Goal: Register for event/course

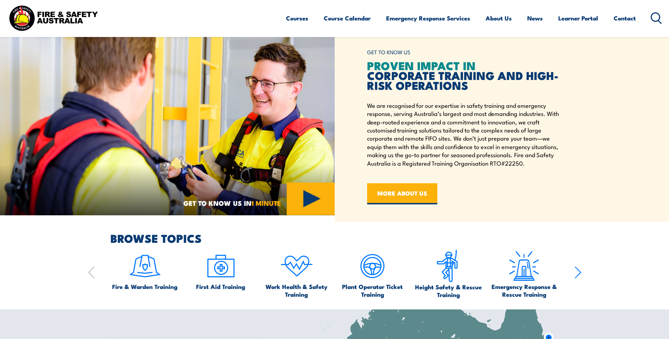
scroll to position [318, 0]
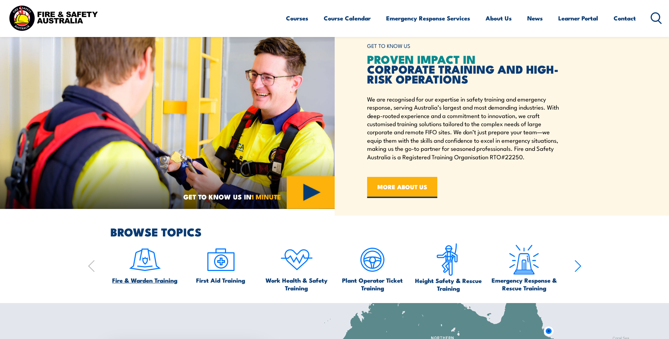
click at [140, 267] on img at bounding box center [144, 259] width 33 height 33
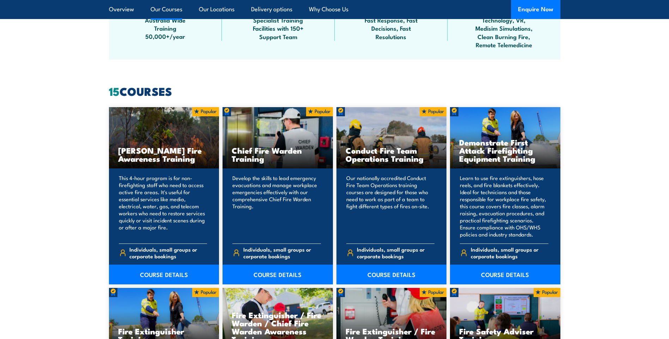
scroll to position [494, 0]
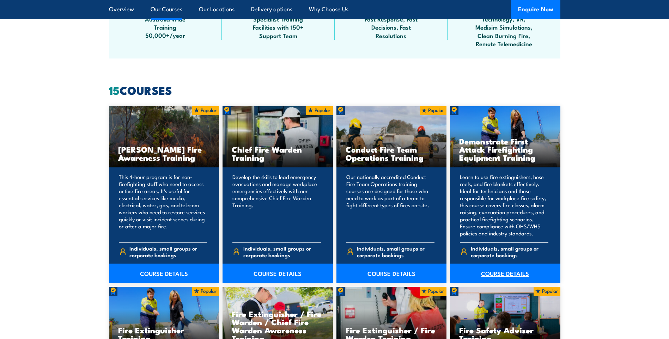
click at [523, 278] on link "COURSE DETAILS" at bounding box center [505, 274] width 110 height 20
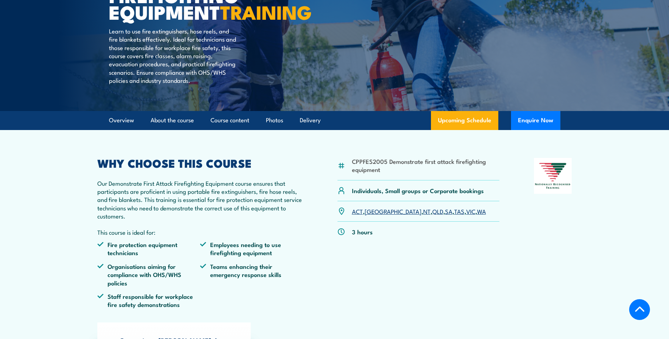
scroll to position [141, 0]
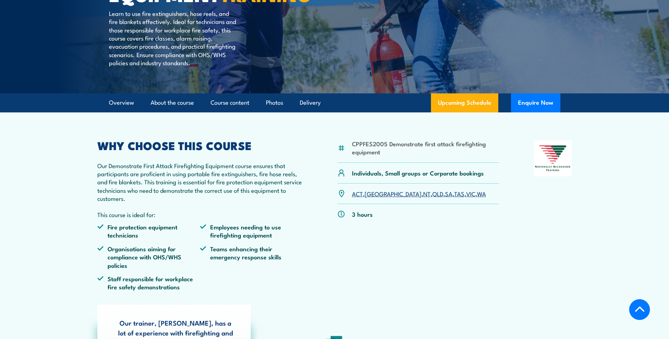
click at [423, 198] on link "NT" at bounding box center [426, 193] width 7 height 8
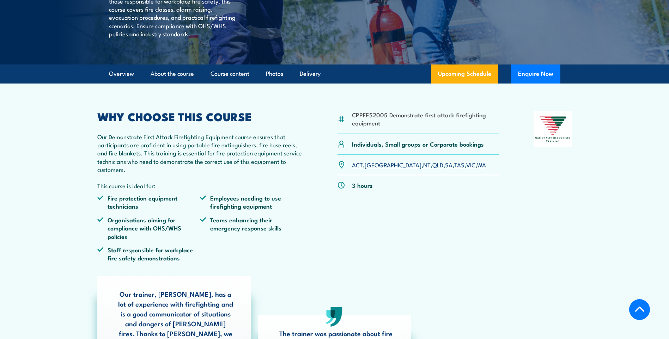
scroll to position [106, 0]
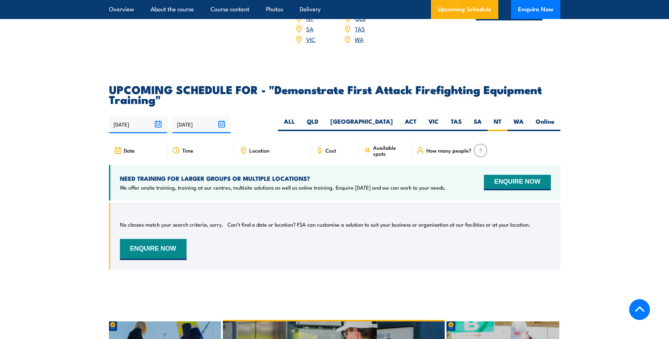
scroll to position [1209, 0]
click at [492, 118] on label "NT" at bounding box center [498, 125] width 20 height 14
click at [502, 118] on input "NT" at bounding box center [504, 120] width 5 height 5
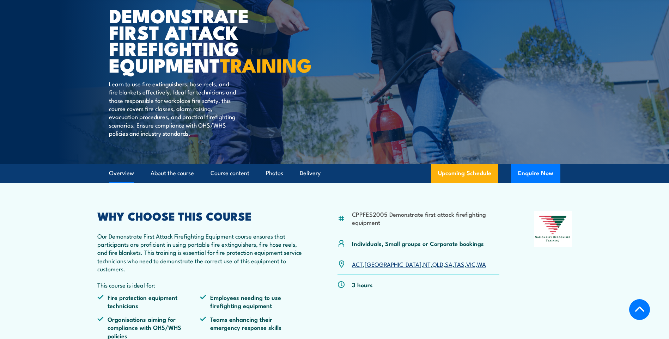
scroll to position [0, 0]
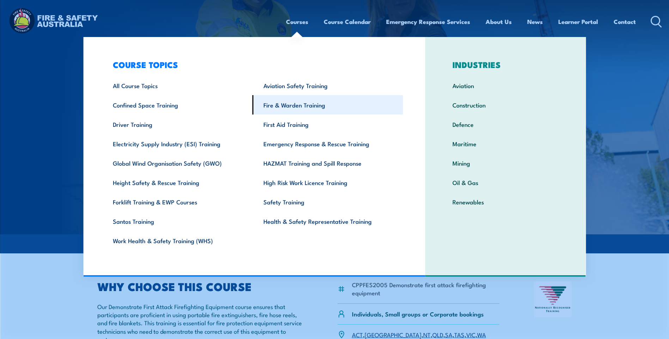
click at [313, 104] on link "Fire & Warden Training" at bounding box center [328, 104] width 151 height 19
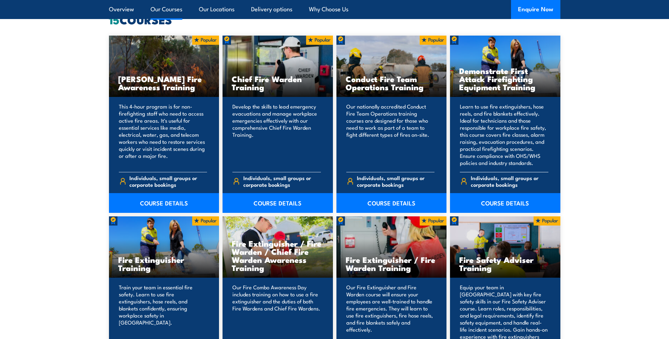
scroll to position [635, 0]
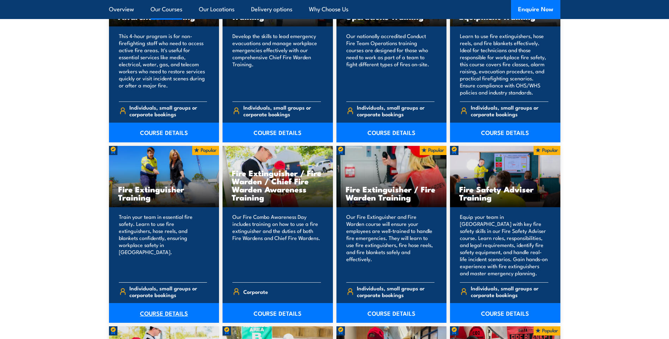
click at [168, 311] on link "COURSE DETAILS" at bounding box center [164, 313] width 110 height 20
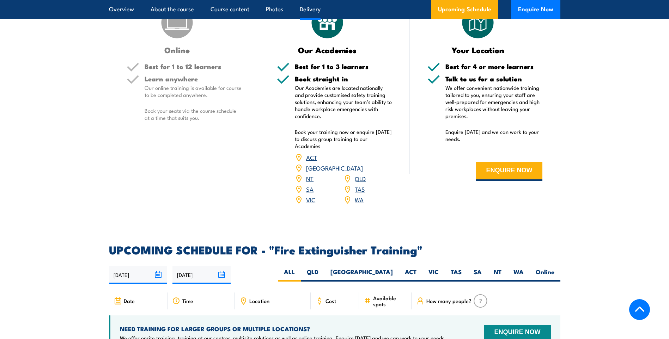
scroll to position [953, 0]
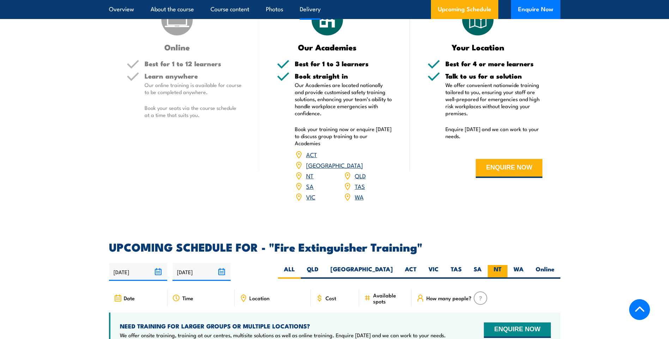
click at [497, 265] on label "NT" at bounding box center [498, 272] width 20 height 14
click at [502, 265] on input "NT" at bounding box center [504, 267] width 5 height 5
radio input "true"
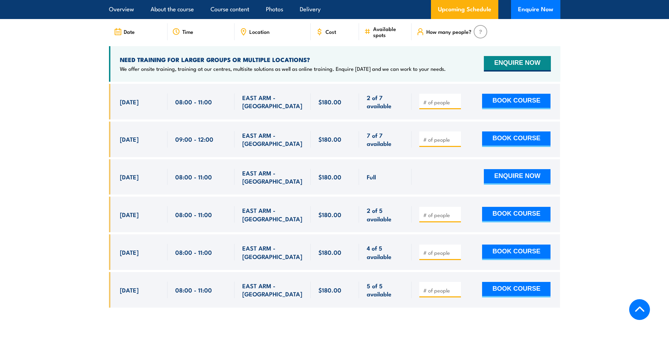
scroll to position [1114, 0]
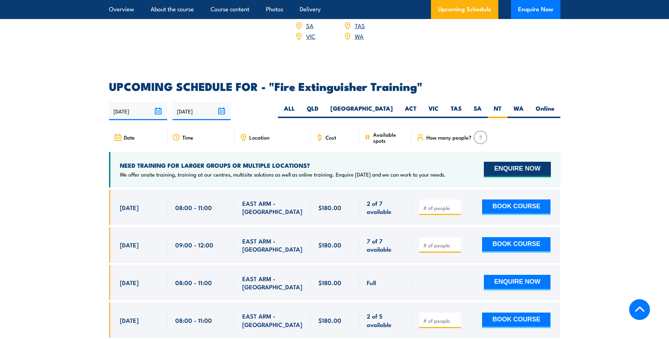
click at [529, 162] on button "ENQUIRE NOW" at bounding box center [517, 170] width 67 height 16
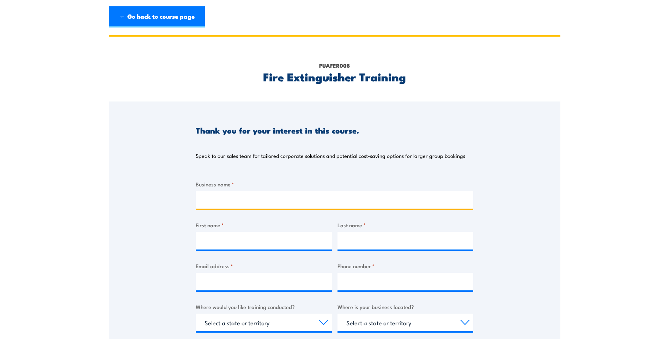
click at [270, 203] on input "Business name *" at bounding box center [335, 200] width 278 height 18
type input "[PERSON_NAME] Quarries"
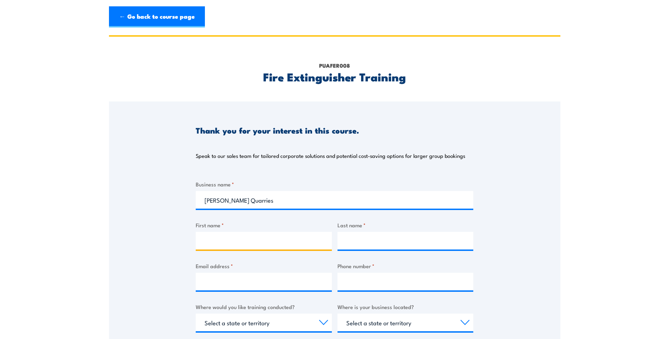
click at [256, 241] on input "First name *" at bounding box center [264, 241] width 136 height 18
type input "Leah"
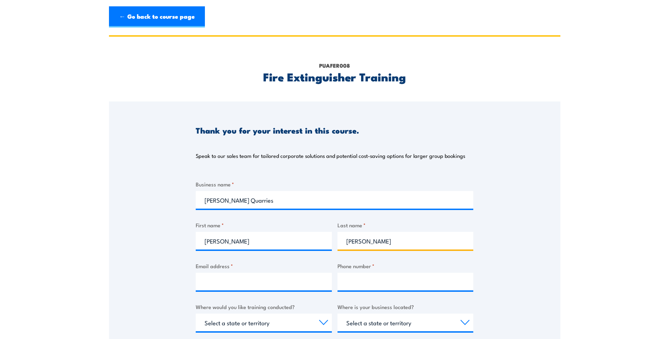
type input "Rowlands"
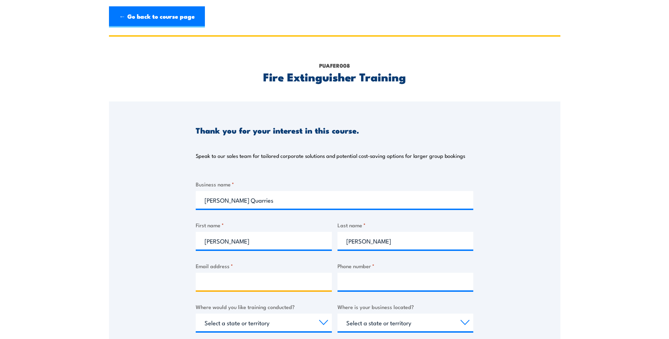
click at [227, 282] on input "Email address *" at bounding box center [264, 282] width 136 height 18
type input "leah@rowlandsquarries.com.au"
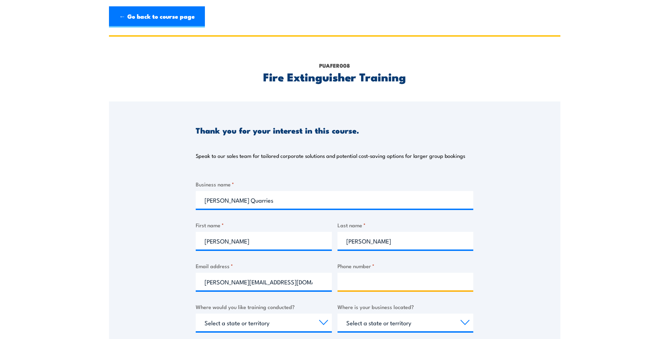
click at [375, 278] on input "Phone number *" at bounding box center [406, 282] width 136 height 18
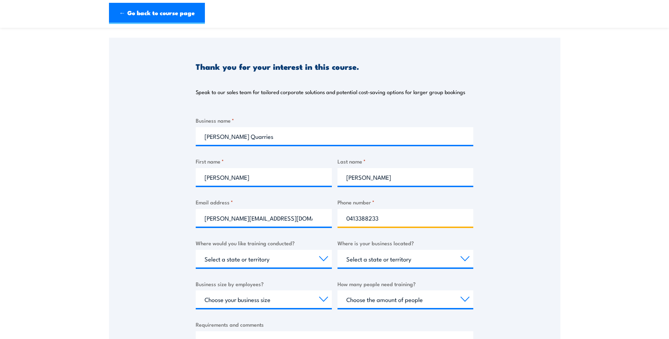
scroll to position [71, 0]
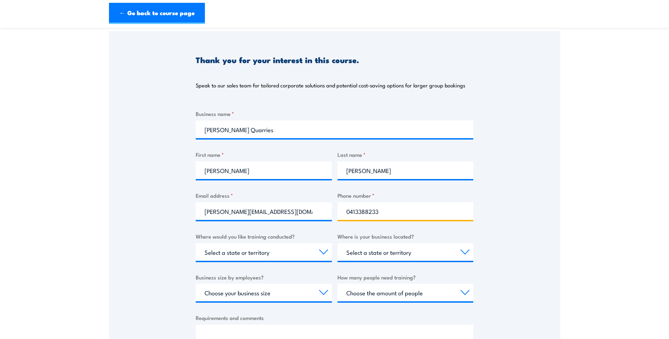
type input "0413388233"
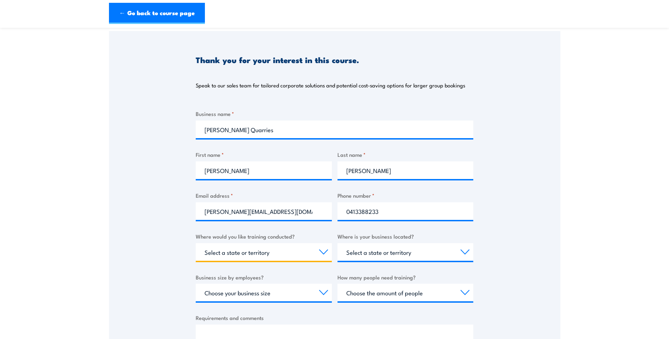
click at [266, 254] on select "Select a state or territory Nationally - multiple locations QLD NSW VIC SA ACT …" at bounding box center [264, 252] width 136 height 18
select select "NT"
click at [196, 243] on select "Select a state or territory Nationally - multiple locations QLD NSW VIC SA ACT …" at bounding box center [264, 252] width 136 height 18
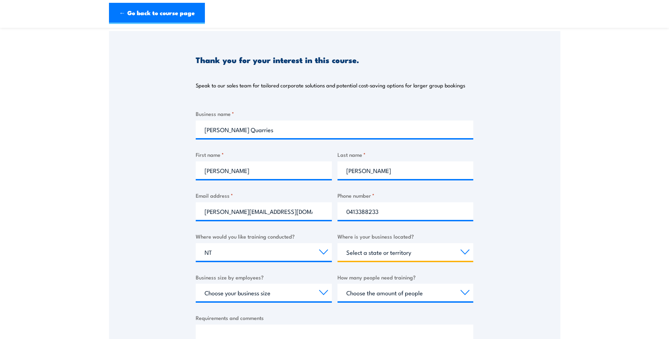
click at [389, 256] on select "Select a state or territory QLD NSW VIC SA ACT WA TAS NT" at bounding box center [406, 252] width 136 height 18
select select "NT"
click at [338, 243] on select "Select a state or territory QLD NSW VIC SA ACT WA TAS NT" at bounding box center [406, 252] width 136 height 18
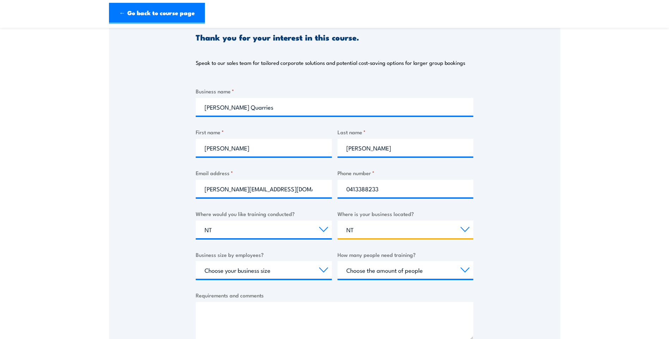
scroll to position [106, 0]
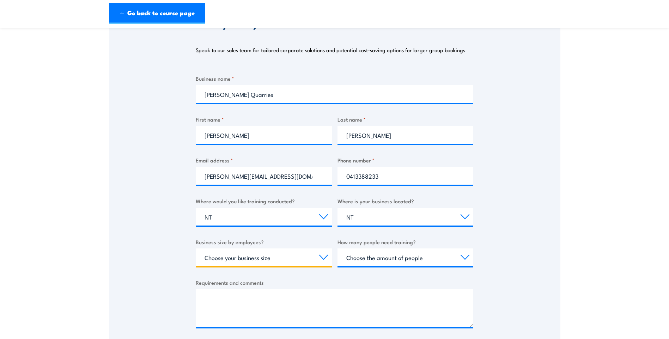
click at [278, 264] on select "Choose your business size 1 to 19 20 to 199 200+" at bounding box center [264, 258] width 136 height 18
click at [279, 261] on select "Choose your business size 1 to 19 20 to 199 200+" at bounding box center [264, 258] width 136 height 18
select select "1 to 19"
click at [196, 249] on select "Choose your business size 1 to 19 20 to 199 200+" at bounding box center [264, 258] width 136 height 18
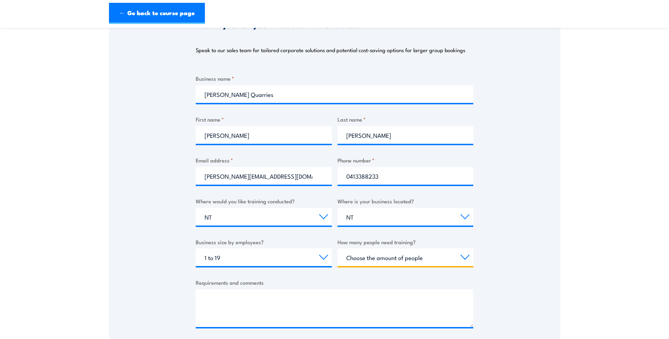
click at [382, 261] on select "Choose the amount of people 1 to 4 5 to 19 20+" at bounding box center [406, 258] width 136 height 18
select select "5 to 19"
click at [338, 249] on select "Choose the amount of people 1 to 4 5 to 19 20+" at bounding box center [406, 258] width 136 height 18
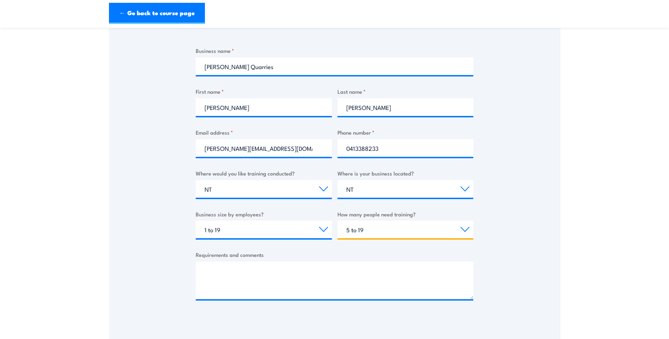
scroll to position [176, 0]
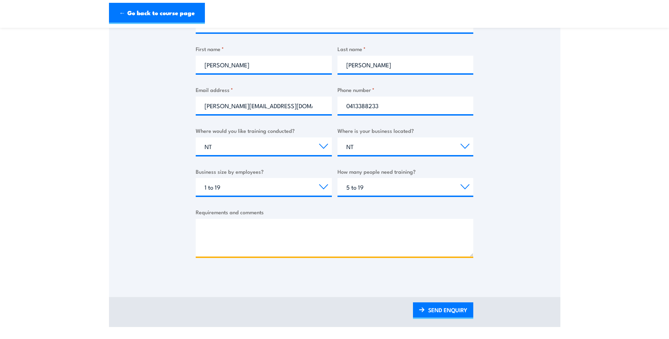
click at [281, 234] on textarea "Requirements and comments" at bounding box center [335, 238] width 278 height 38
type textarea "Fire training"
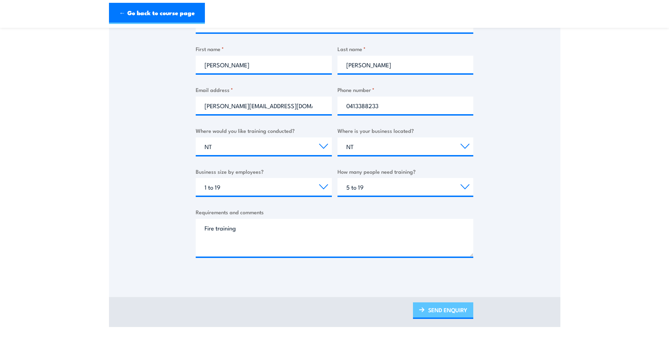
click at [440, 311] on link "SEND ENQUIRY" at bounding box center [443, 311] width 60 height 17
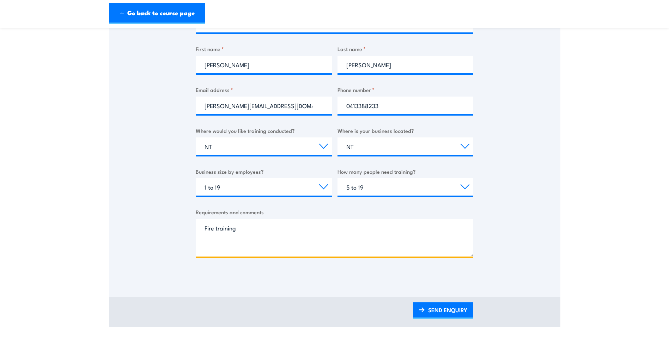
click at [293, 231] on textarea "Fire training" at bounding box center [335, 238] width 278 height 38
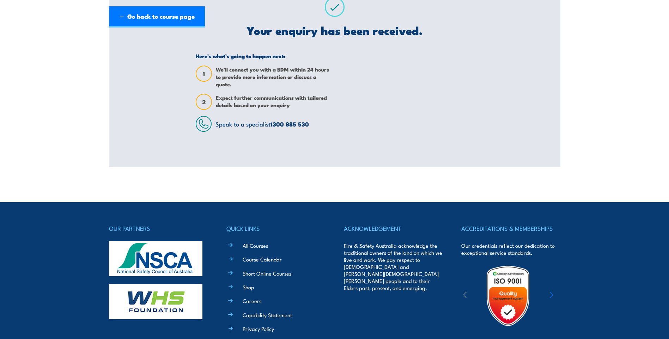
scroll to position [0, 0]
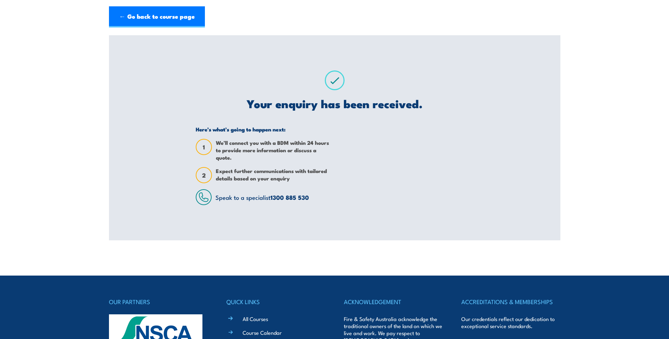
click at [310, 249] on body "← Go back to course page PUAFER008 Fire Extinguisher Training Thank you for you…" at bounding box center [334, 204] width 669 height 339
click at [150, 14] on link "← Go back to course page" at bounding box center [157, 16] width 96 height 21
